Goal: Check status: Check status

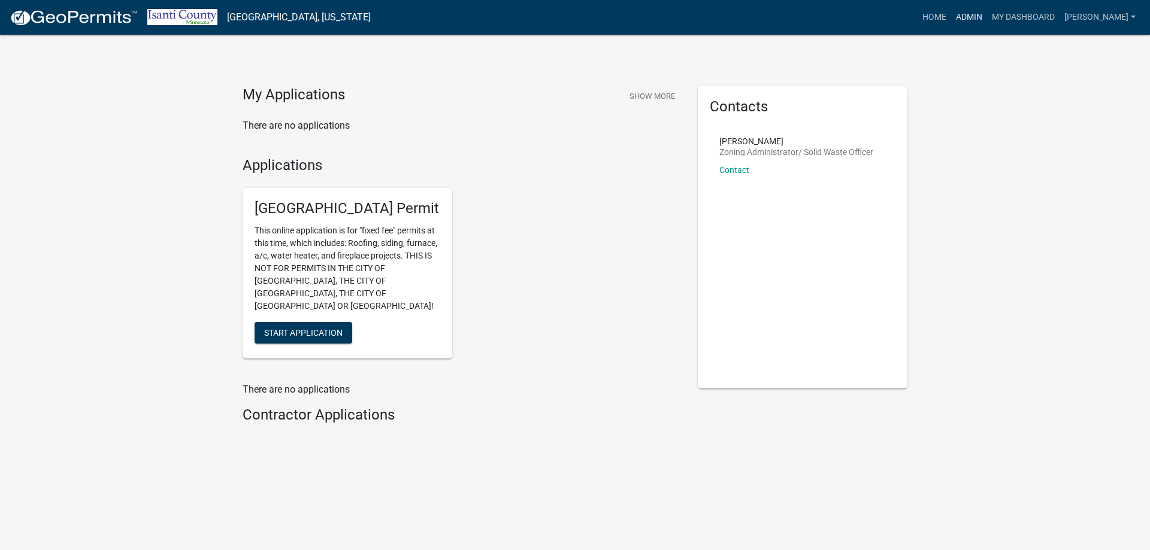
click at [972, 18] on link "Admin" at bounding box center [969, 17] width 36 height 23
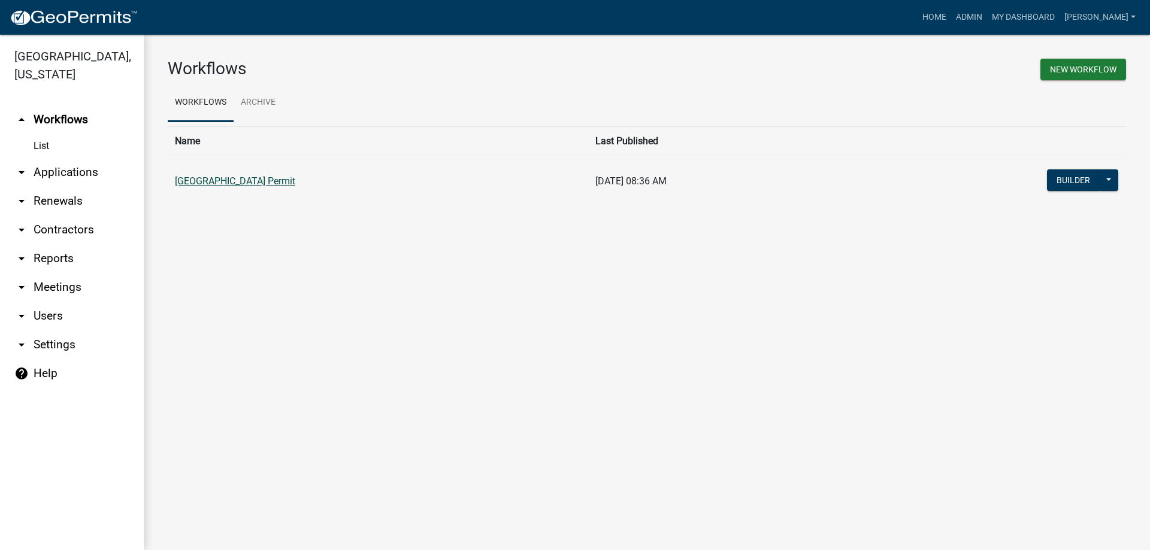
drag, startPoint x: 238, startPoint y: 189, endPoint x: 243, endPoint y: 180, distance: 10.2
click at [241, 187] on td "[GEOGRAPHIC_DATA] Permit" at bounding box center [378, 182] width 420 height 52
click at [243, 179] on link "[GEOGRAPHIC_DATA] Permit" at bounding box center [235, 180] width 120 height 11
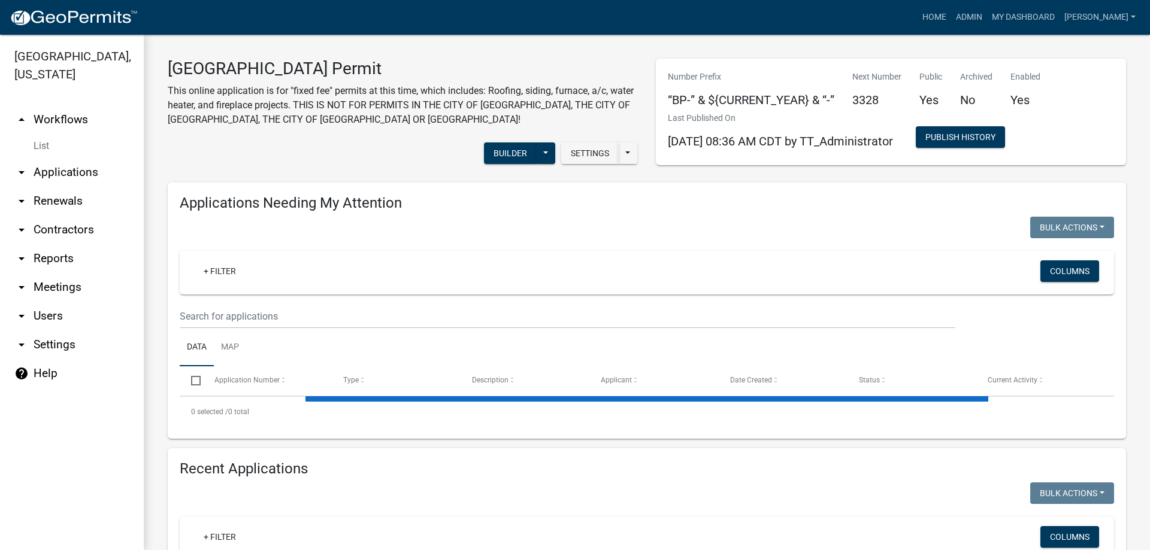
scroll to position [120, 0]
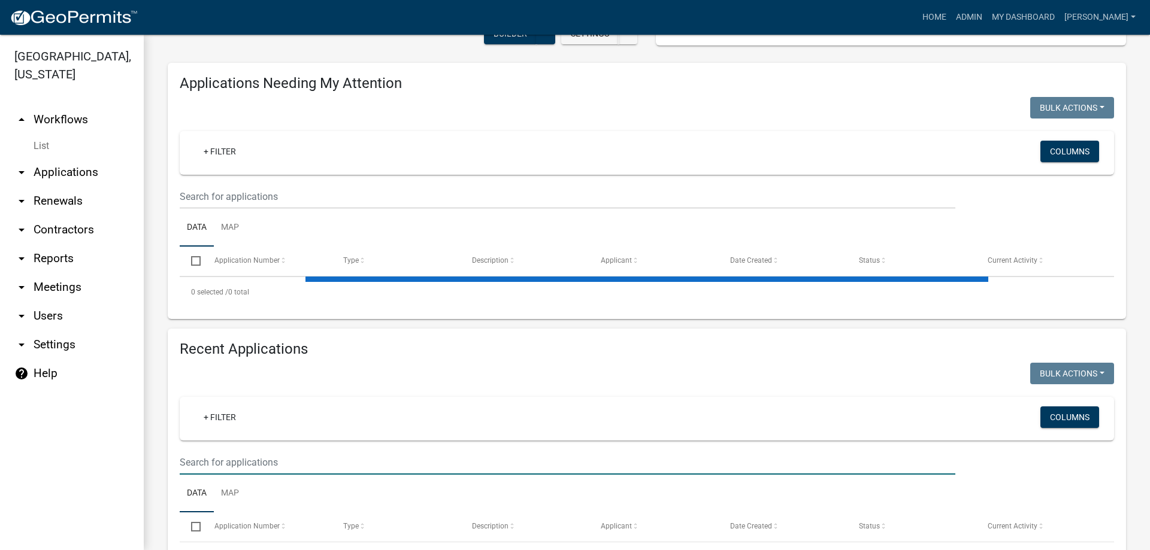
click at [196, 462] on input "text" at bounding box center [568, 462] width 776 height 25
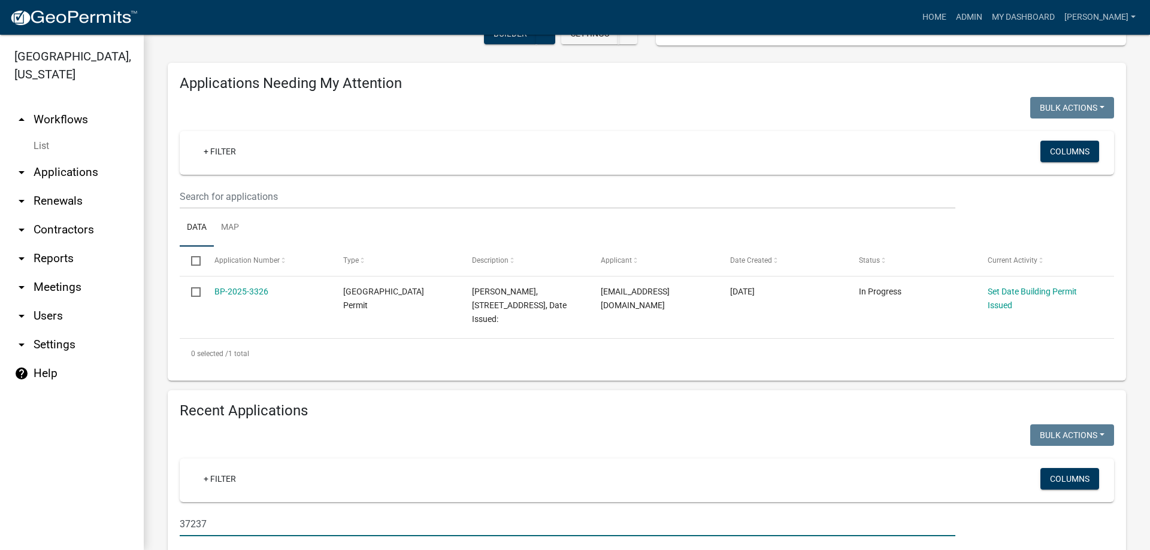
type input "37237"
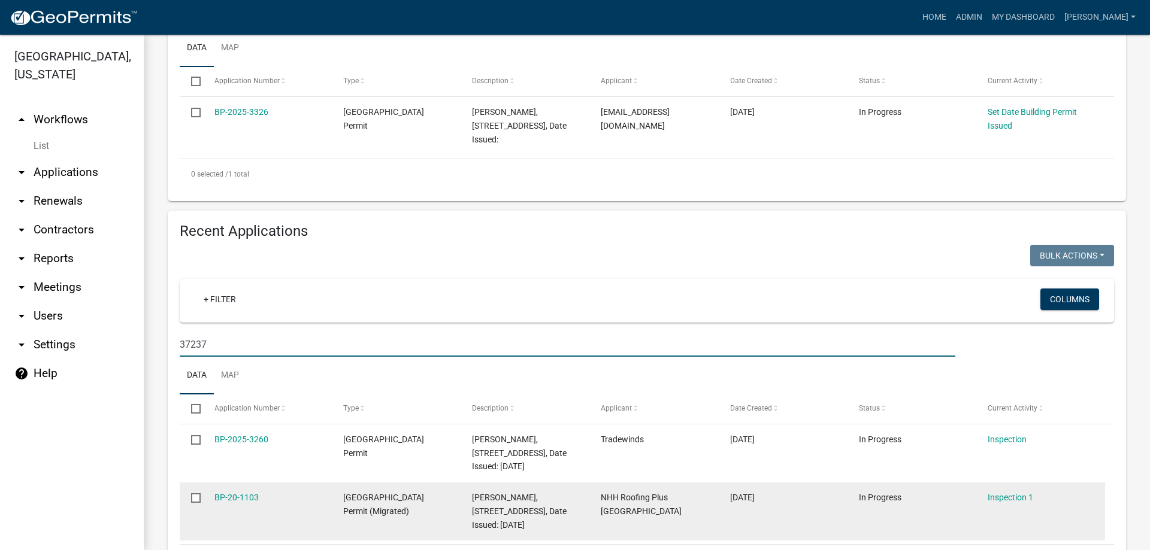
scroll to position [359, 0]
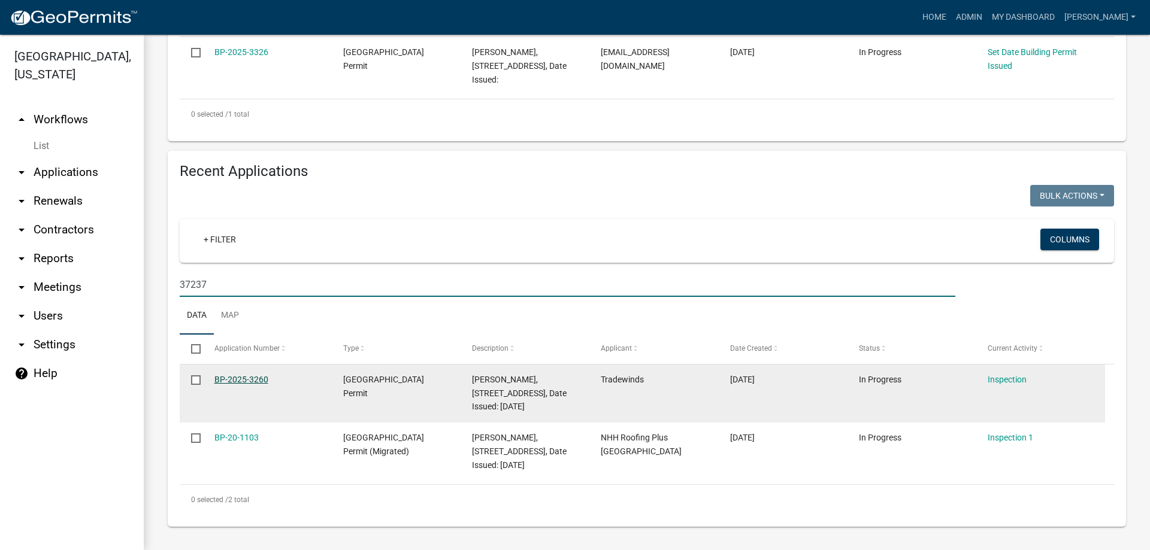
click at [223, 377] on link "BP-2025-3260" at bounding box center [241, 380] width 54 height 10
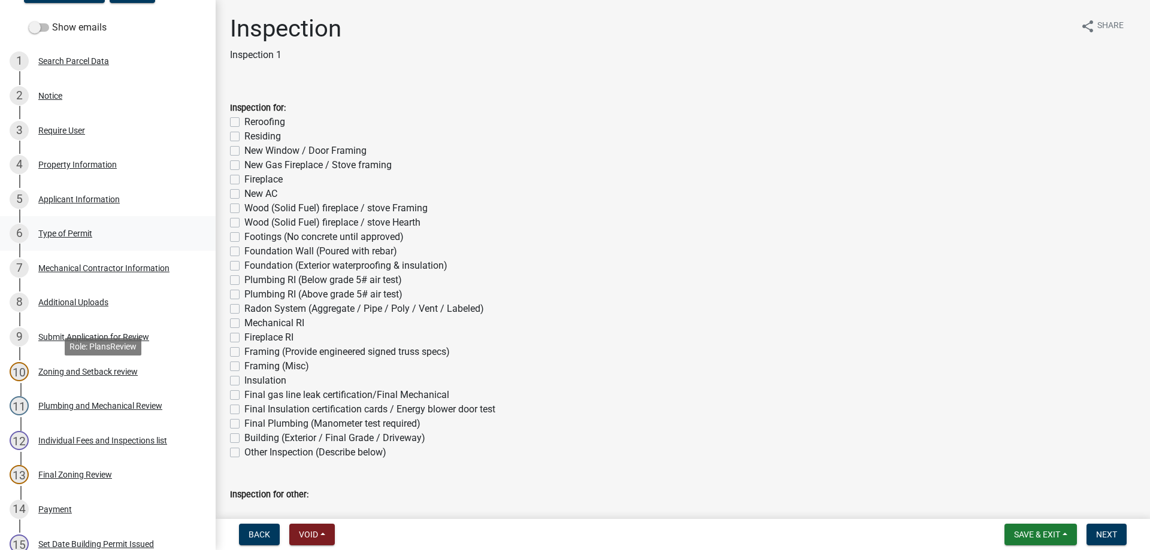
scroll to position [240, 0]
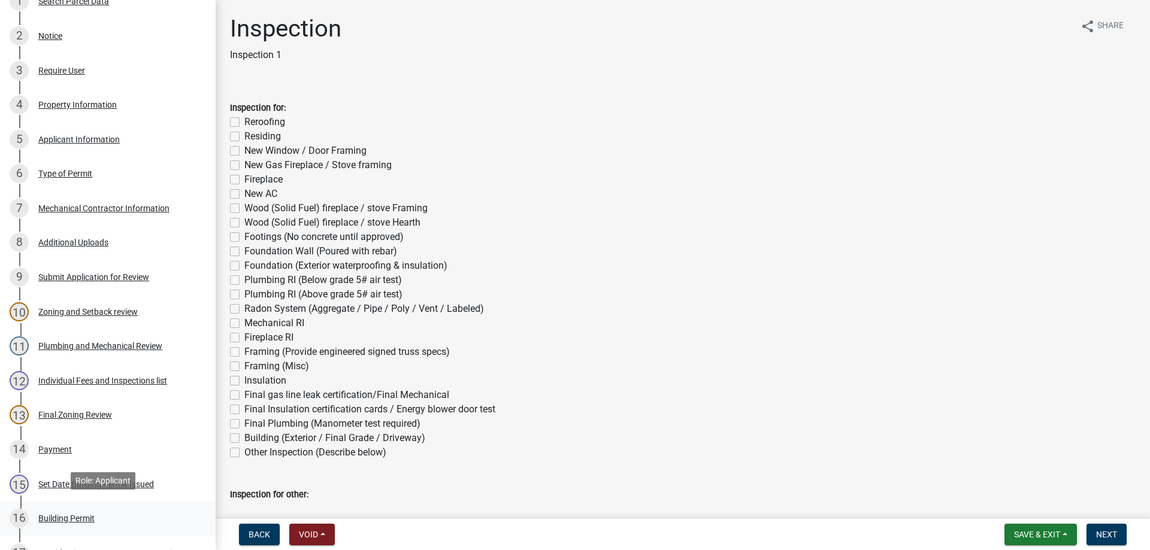
click at [73, 514] on div "Building Permit" at bounding box center [66, 518] width 56 height 8
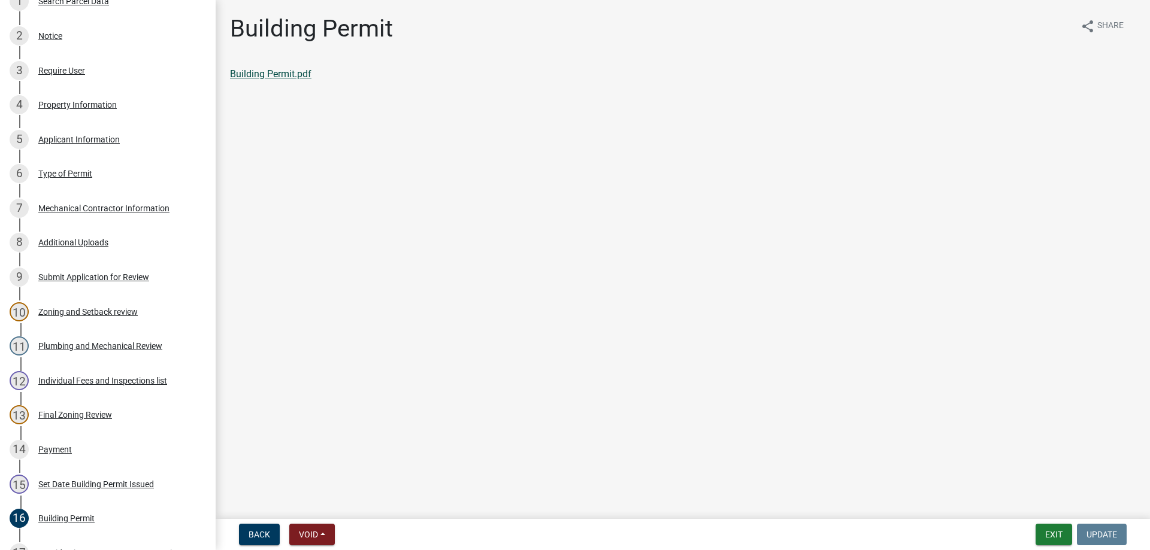
click at [294, 72] on link "Building Permit.pdf" at bounding box center [270, 73] width 81 height 11
